Goal: Navigation & Orientation: Go to known website

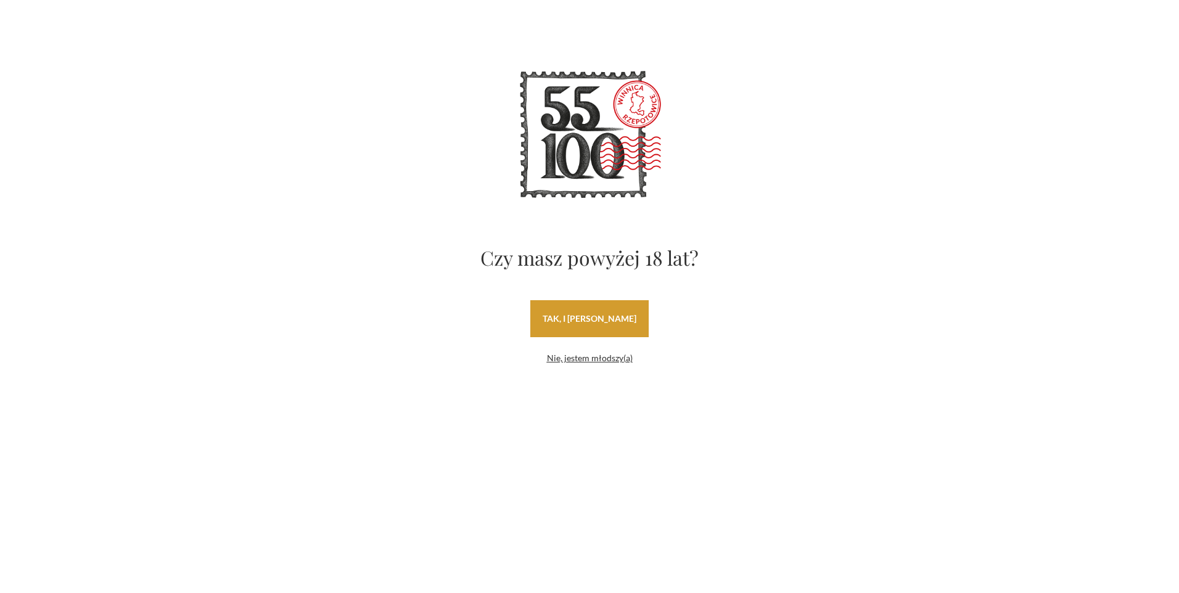
click at [560, 318] on link "tak, i [PERSON_NAME]" at bounding box center [589, 318] width 118 height 37
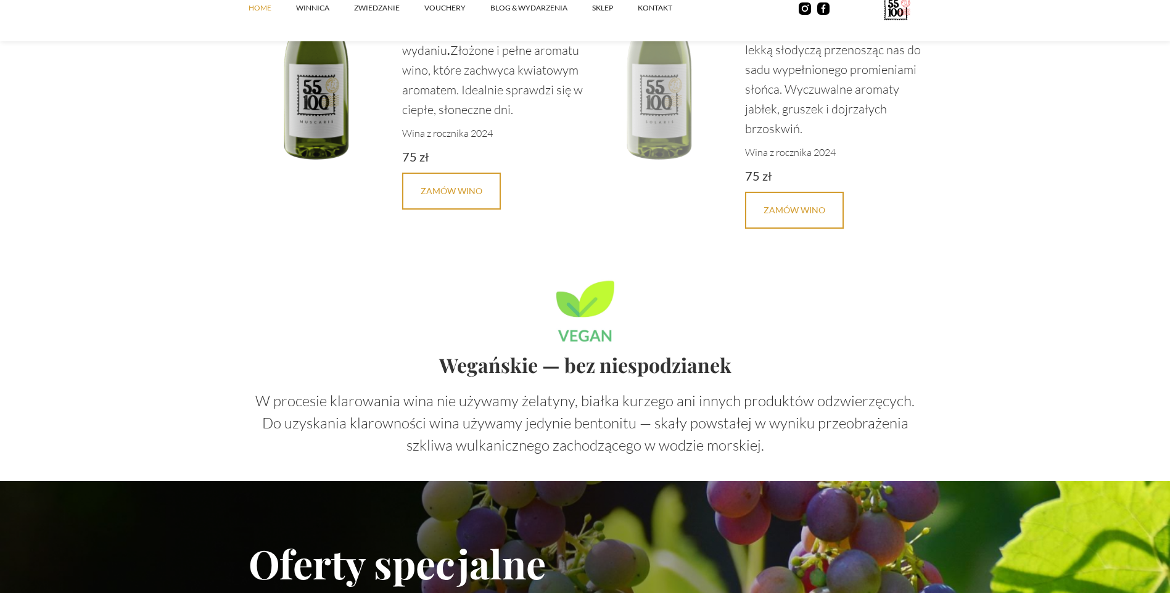
scroll to position [3206, 0]
